Goal: Task Accomplishment & Management: Manage account settings

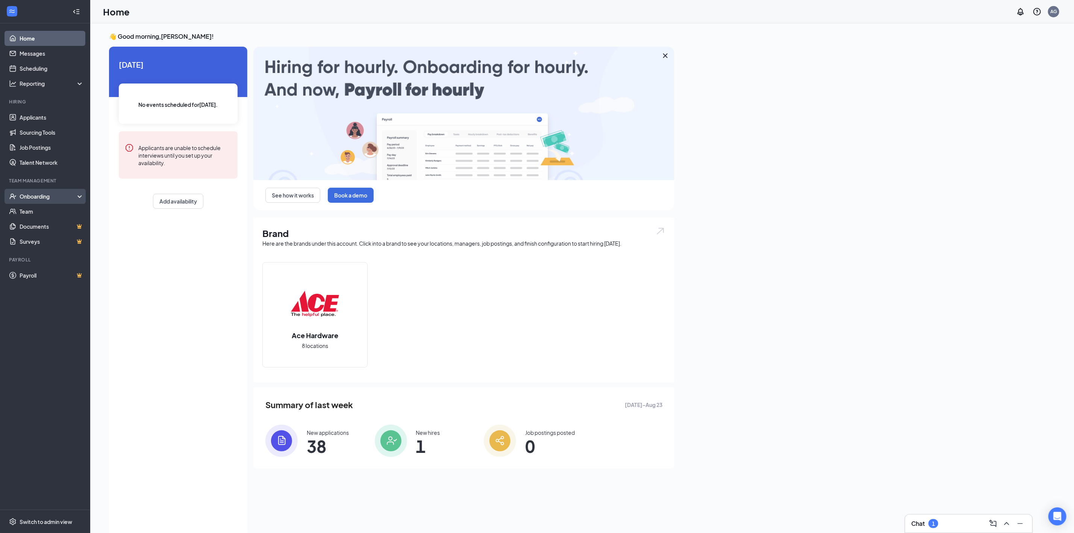
click at [78, 192] on div "Onboarding" at bounding box center [45, 196] width 90 height 15
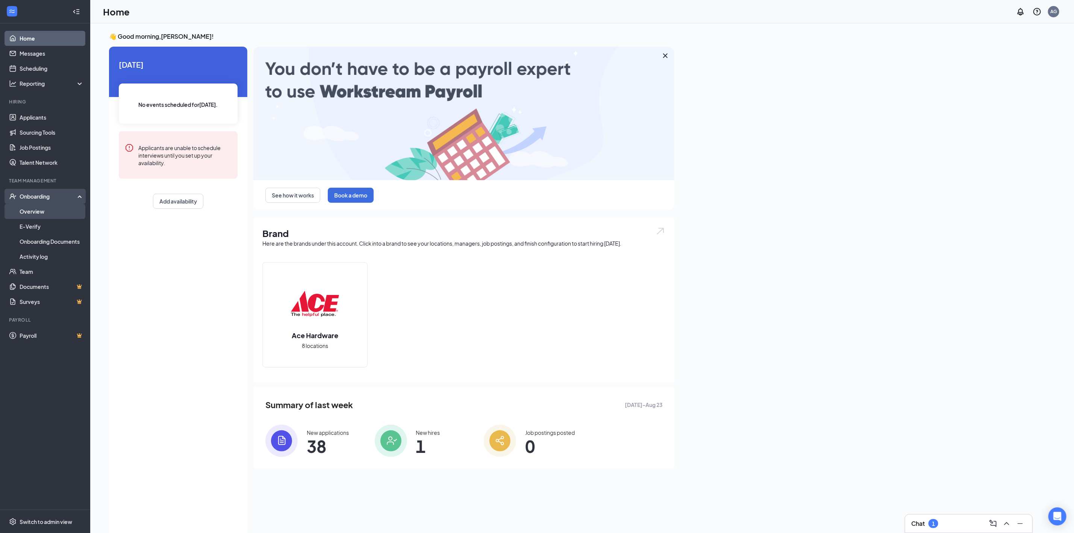
click at [45, 213] on link "Overview" at bounding box center [52, 211] width 64 height 15
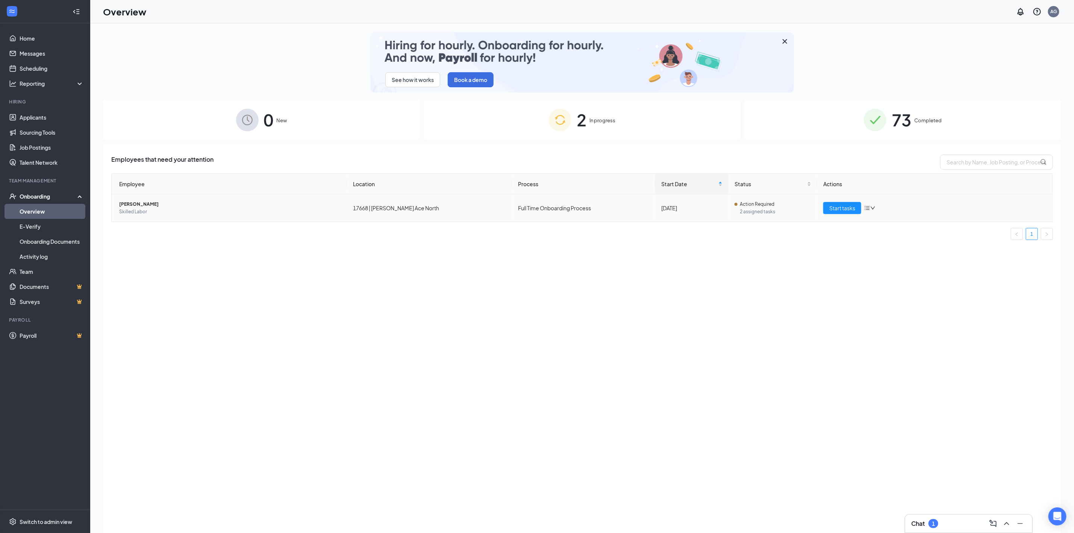
click at [150, 200] on td "[PERSON_NAME] Skilled Labor" at bounding box center [229, 207] width 235 height 27
click at [145, 201] on span "[PERSON_NAME]" at bounding box center [230, 204] width 222 height 8
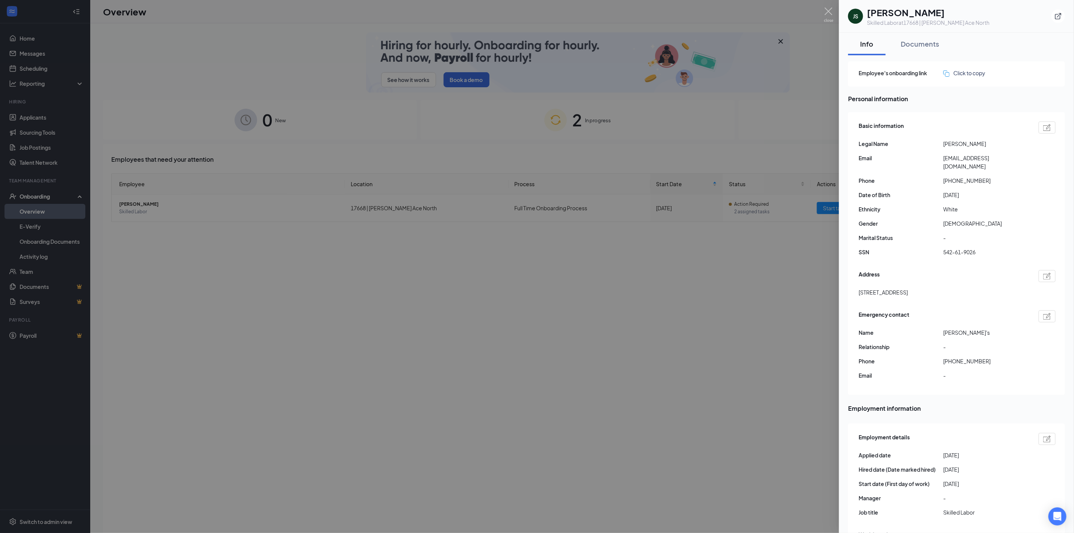
click at [764, 301] on div at bounding box center [537, 266] width 1074 height 533
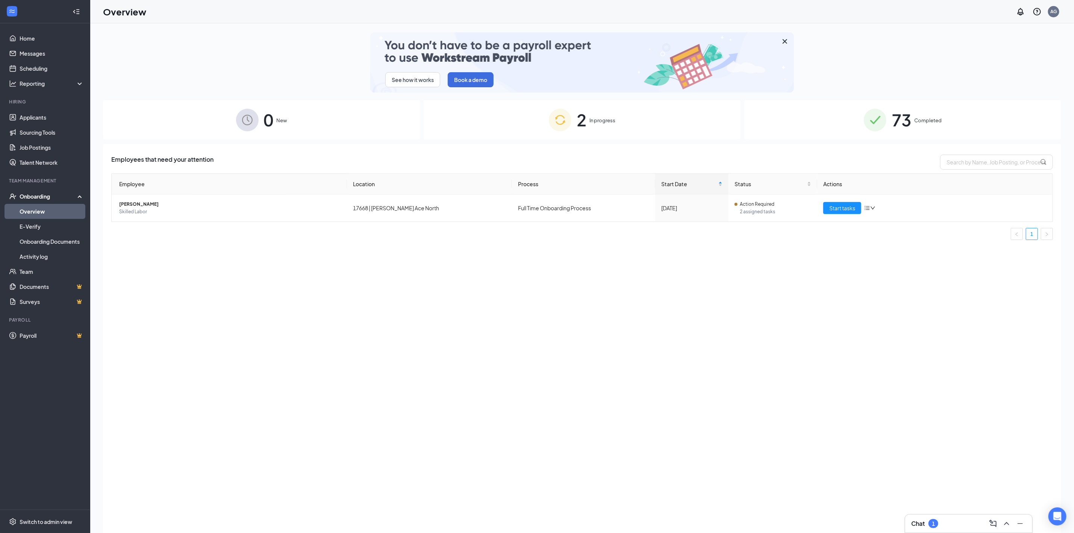
click at [955, 513] on div "Chat 1" at bounding box center [968, 523] width 115 height 12
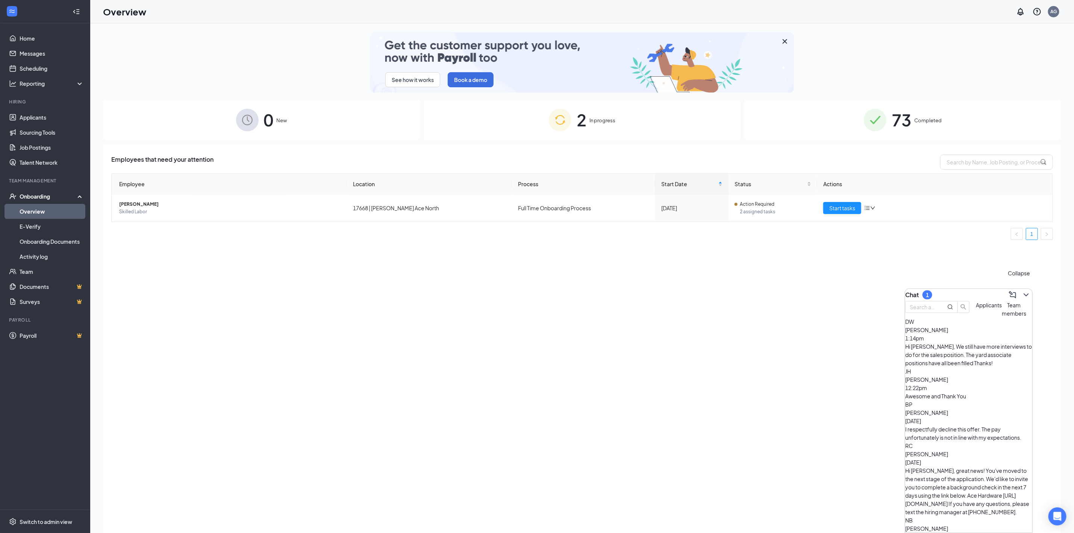
click at [1023, 292] on icon "ChevronDown" at bounding box center [1026, 294] width 9 height 9
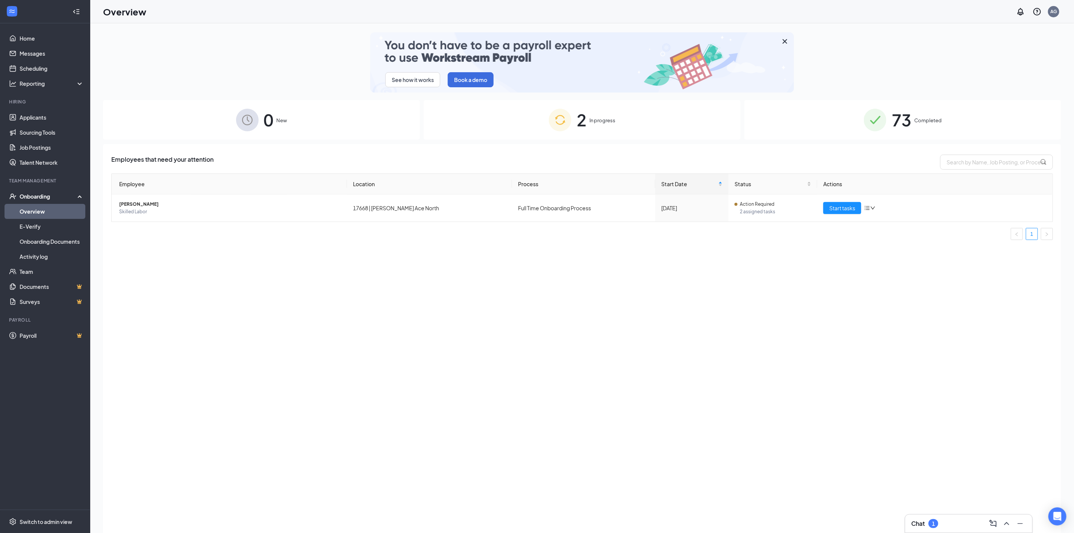
click at [929, 513] on div "1" at bounding box center [933, 523] width 10 height 9
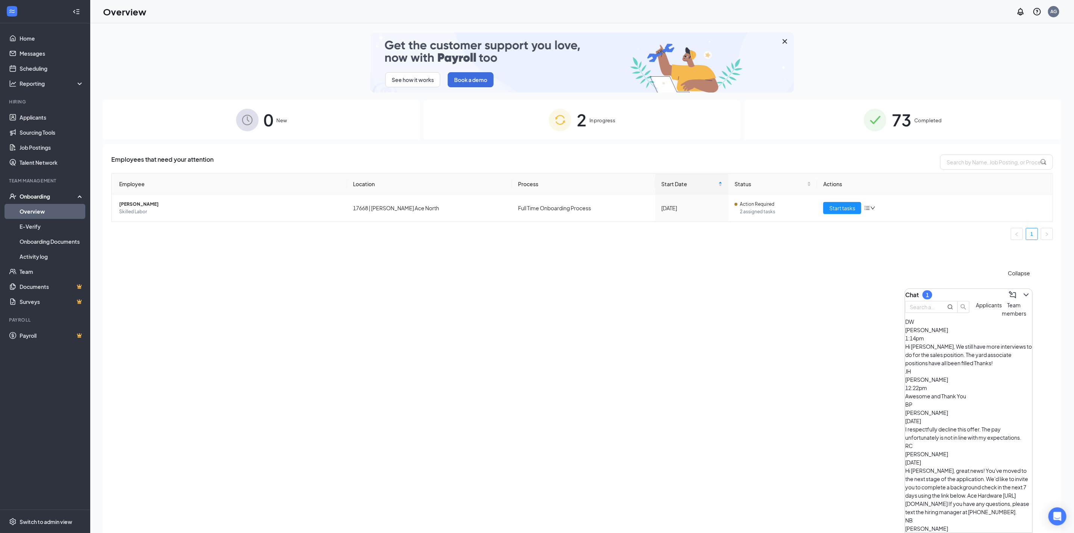
click at [1020, 292] on button at bounding box center [1026, 295] width 12 height 12
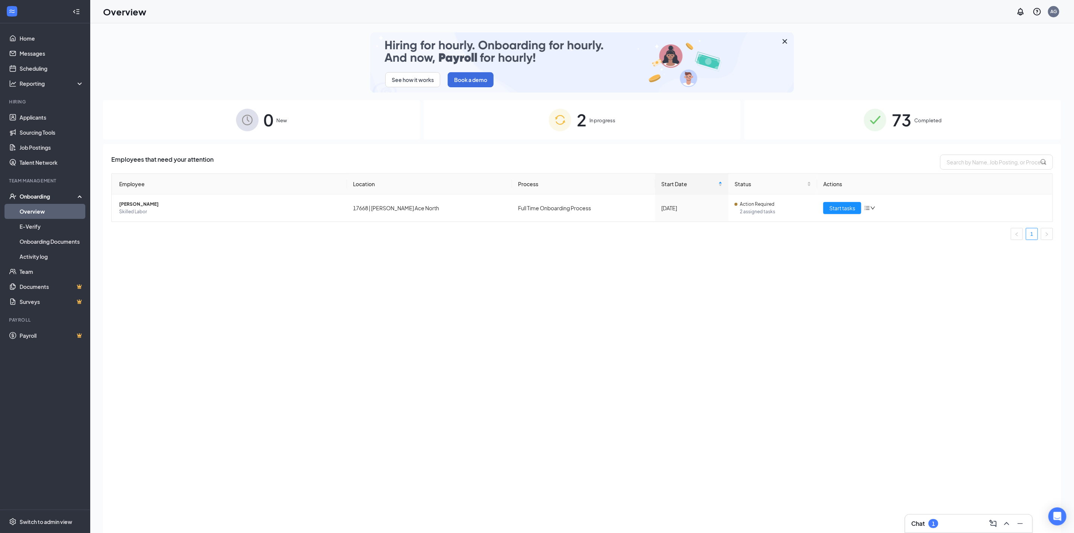
click at [944, 513] on div "Chat 1" at bounding box center [968, 523] width 127 height 18
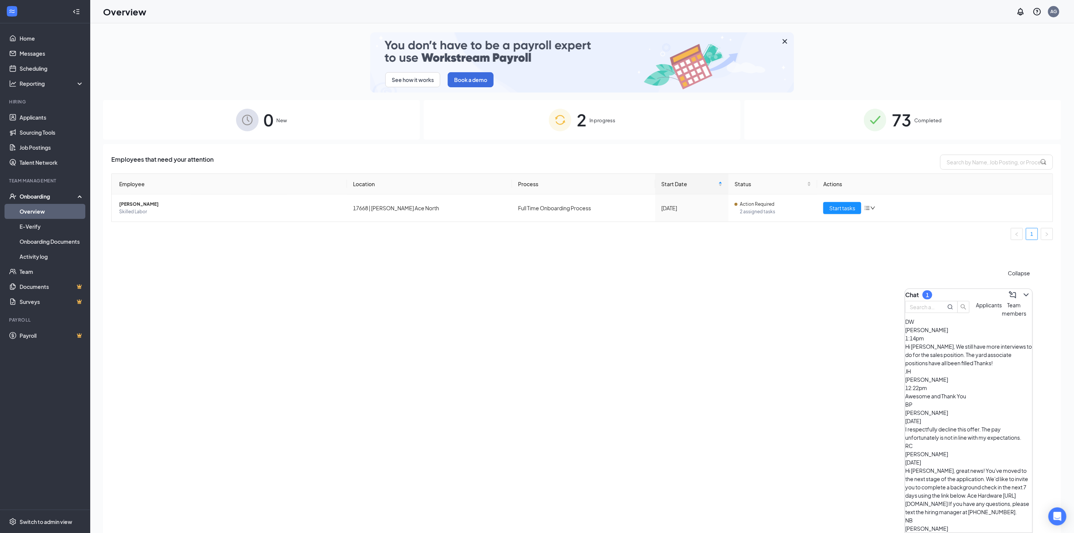
click at [1022, 295] on icon "ChevronDown" at bounding box center [1026, 294] width 9 height 9
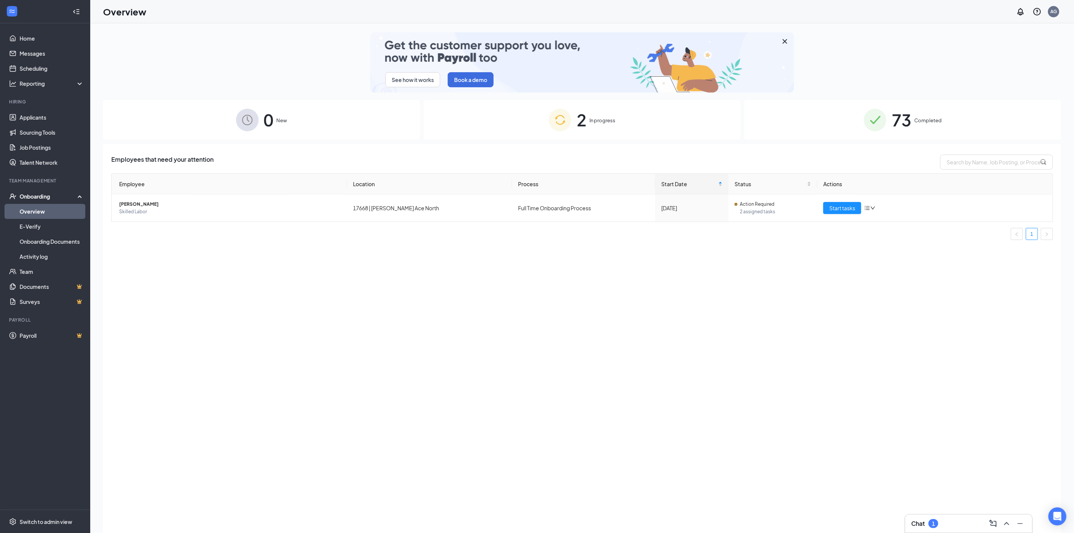
click at [32, 26] on ul "Home Messages Scheduling Reporting Hiring Applicants Sourcing Tools Job Posting…" at bounding box center [45, 266] width 90 height 486
click at [34, 36] on link "Home" at bounding box center [52, 38] width 64 height 15
